Goal: Task Accomplishment & Management: Complete application form

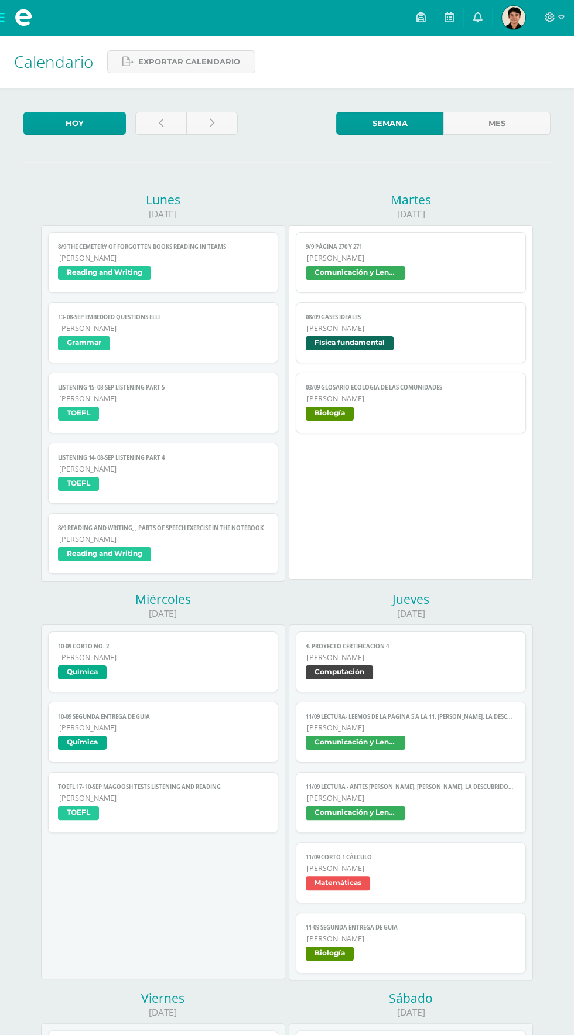
click at [374, 409] on span "Biología" at bounding box center [411, 415] width 210 height 17
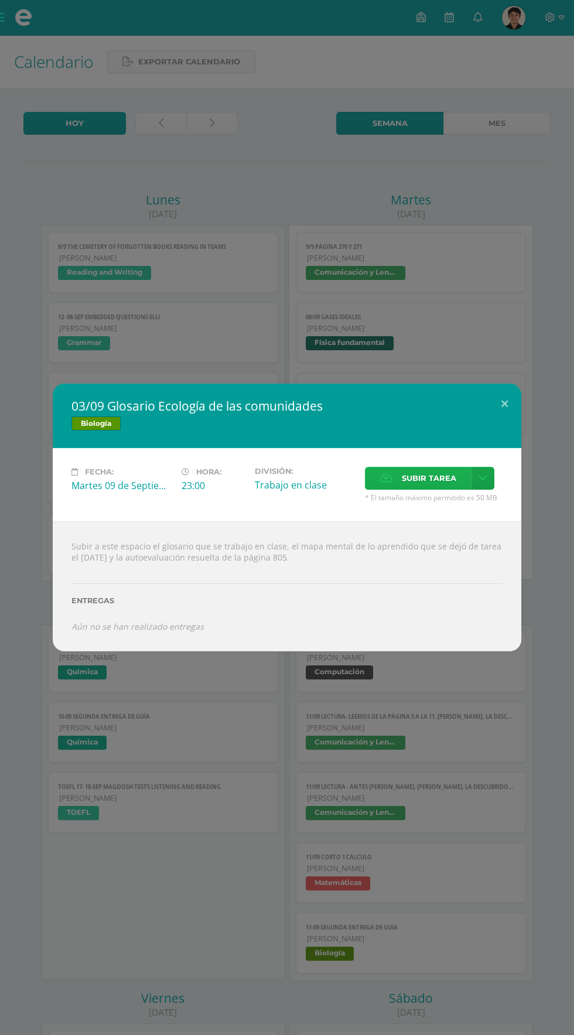
click at [385, 477] on icon at bounding box center [386, 479] width 12 height 8
click at [0, 0] on input "Subir tarea" at bounding box center [0, 0] width 0 height 0
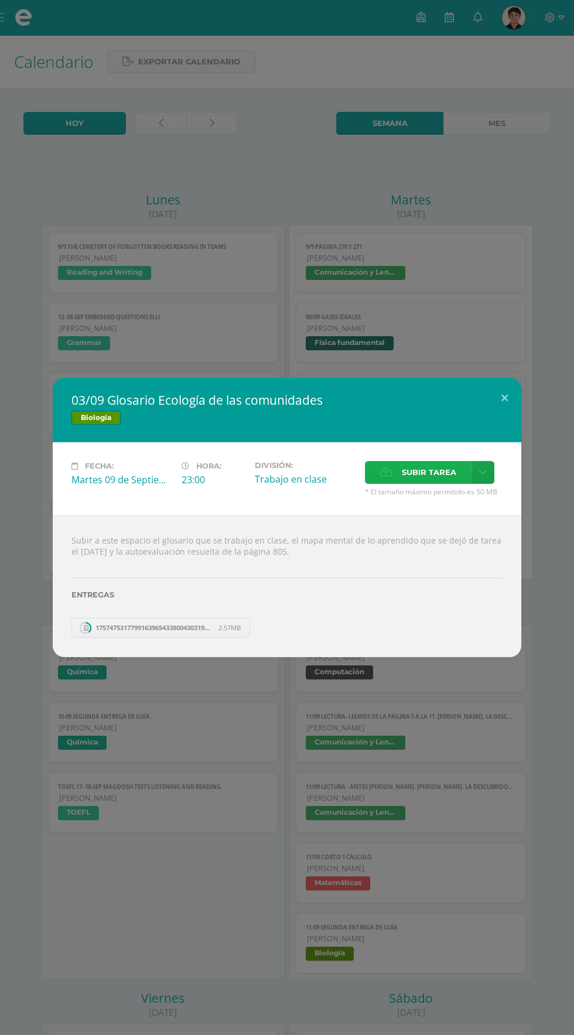
click at [398, 471] on label "Subir tarea" at bounding box center [418, 472] width 107 height 23
click at [0, 0] on input "Subir tarea" at bounding box center [0, 0] width 0 height 0
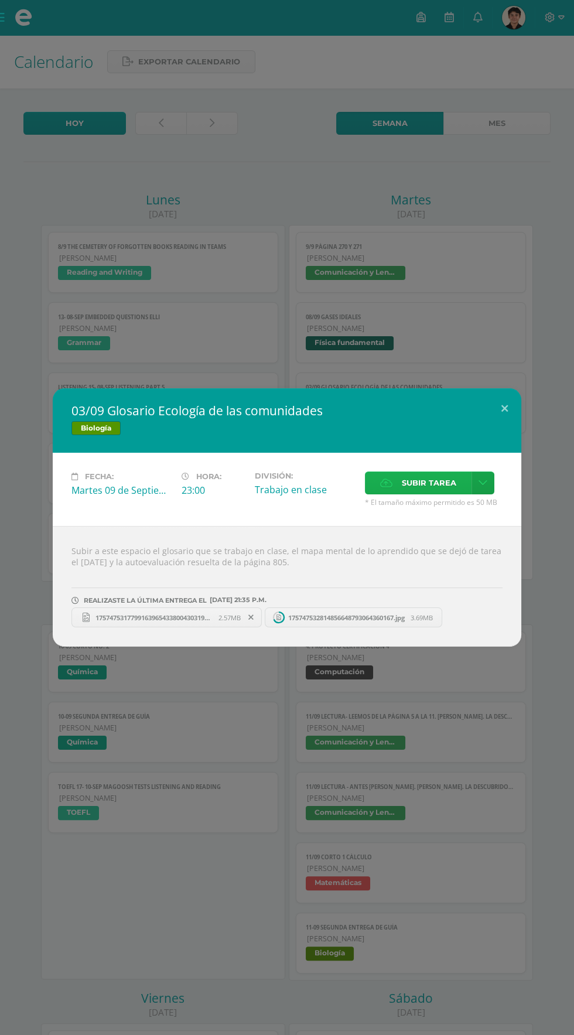
click at [425, 484] on span "Subir tarea" at bounding box center [429, 483] width 54 height 22
click at [0, 0] on input "Subir tarea" at bounding box center [0, 0] width 0 height 0
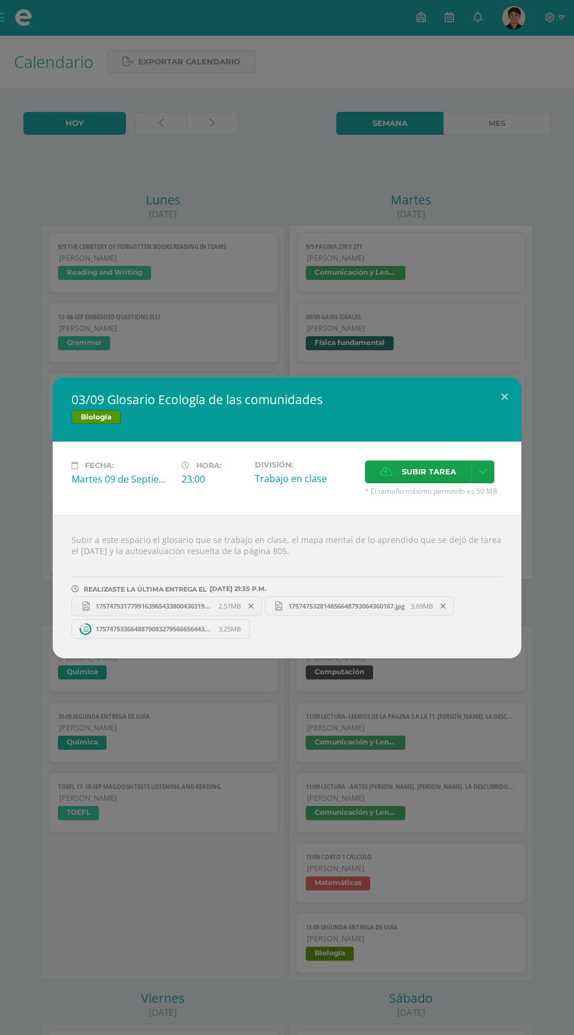
click at [408, 438] on div "03/09 Glosario Ecología de las comunidades Biología" at bounding box center [287, 409] width 469 height 64
click at [404, 472] on span "Subir tarea" at bounding box center [429, 472] width 54 height 22
click at [0, 0] on input "Subir tarea" at bounding box center [0, 0] width 0 height 0
click at [422, 468] on span "Subir tarea" at bounding box center [429, 472] width 54 height 22
click at [0, 0] on input "Subir tarea" at bounding box center [0, 0] width 0 height 0
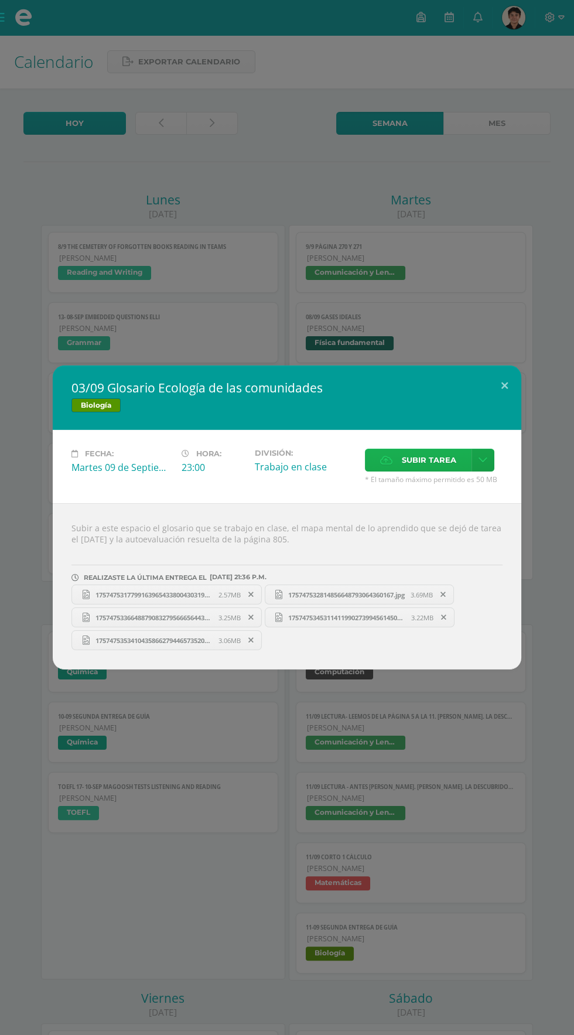
click at [435, 461] on span "Subir tarea" at bounding box center [429, 460] width 54 height 22
click at [0, 0] on input "Subir tarea" at bounding box center [0, 0] width 0 height 0
click at [436, 461] on span "Subir tarea" at bounding box center [429, 460] width 54 height 22
click at [0, 0] on input "Subir tarea" at bounding box center [0, 0] width 0 height 0
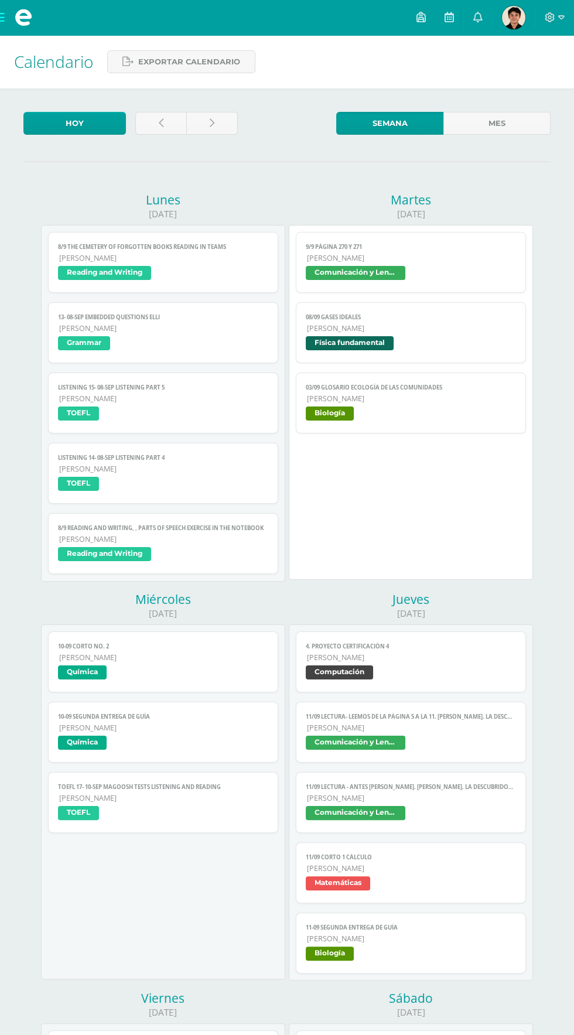
click at [379, 396] on span "[PERSON_NAME]" at bounding box center [411, 399] width 209 height 10
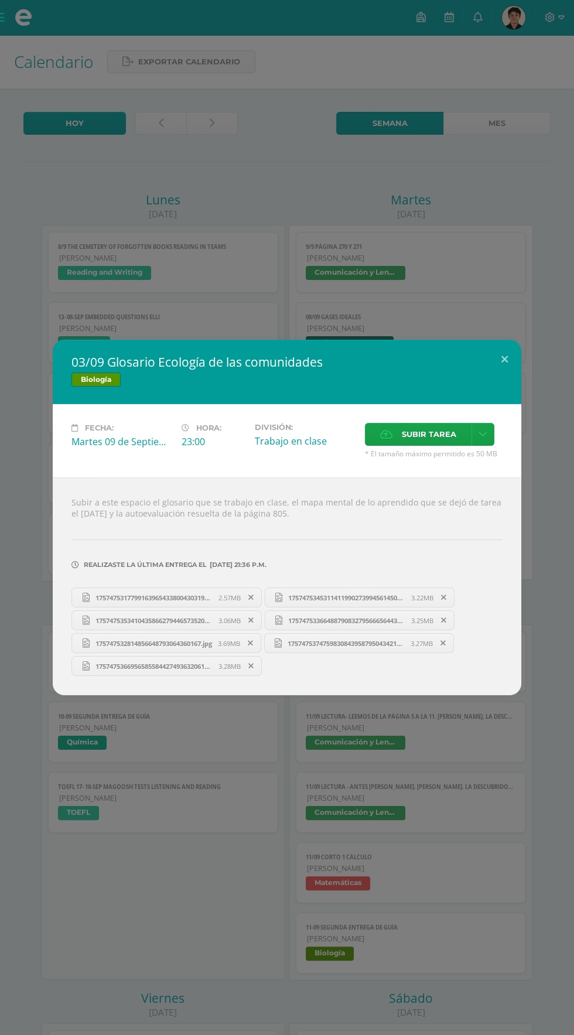
click at [417, 463] on div "Fecha: Martes 09 de Septiembre Hora: 23:00 División: Trabajo en clase Cancelar" at bounding box center [287, 440] width 469 height 73
click at [432, 433] on span "Subir tarea" at bounding box center [429, 435] width 54 height 22
click at [0, 0] on input "Subir tarea" at bounding box center [0, 0] width 0 height 0
